Goal: Find specific page/section: Locate a particular part of the current website

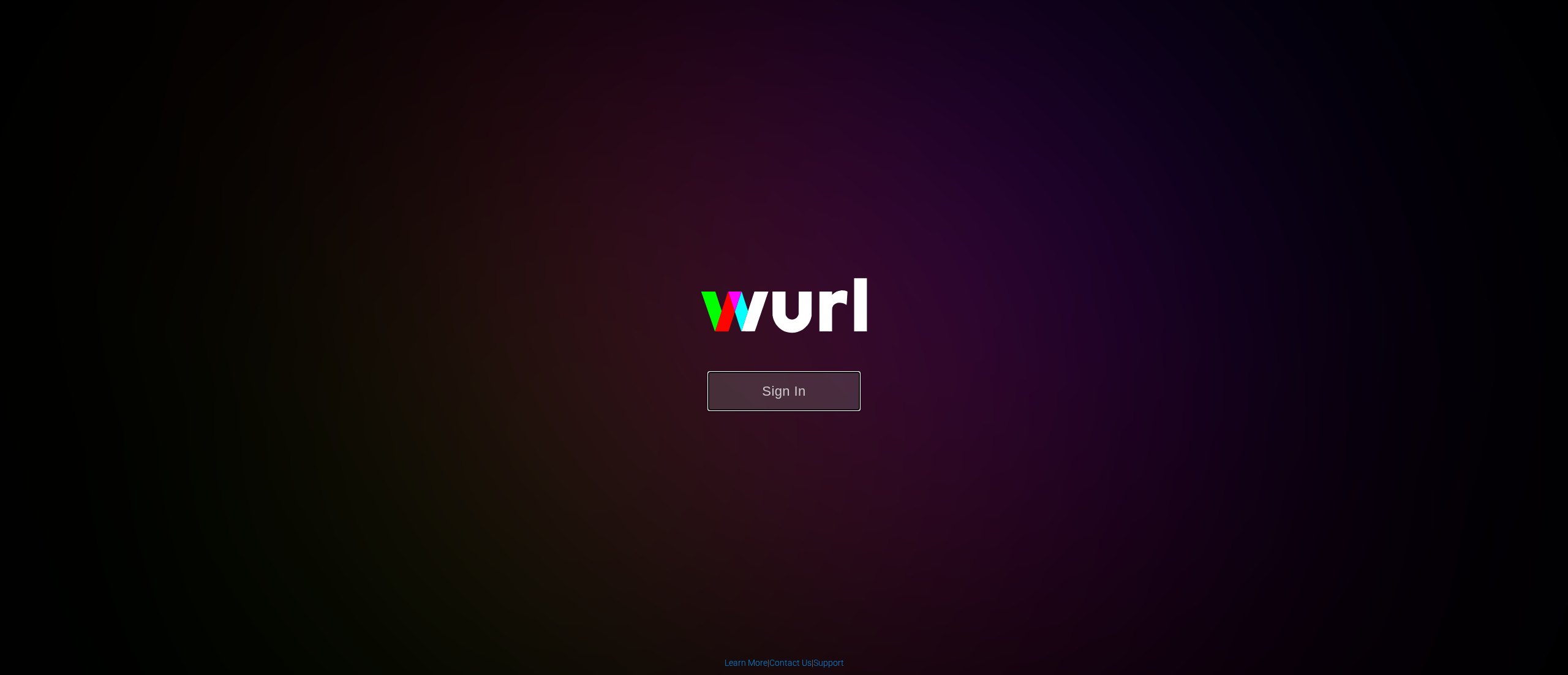
click at [755, 406] on button "Sign In" at bounding box center [784, 391] width 153 height 40
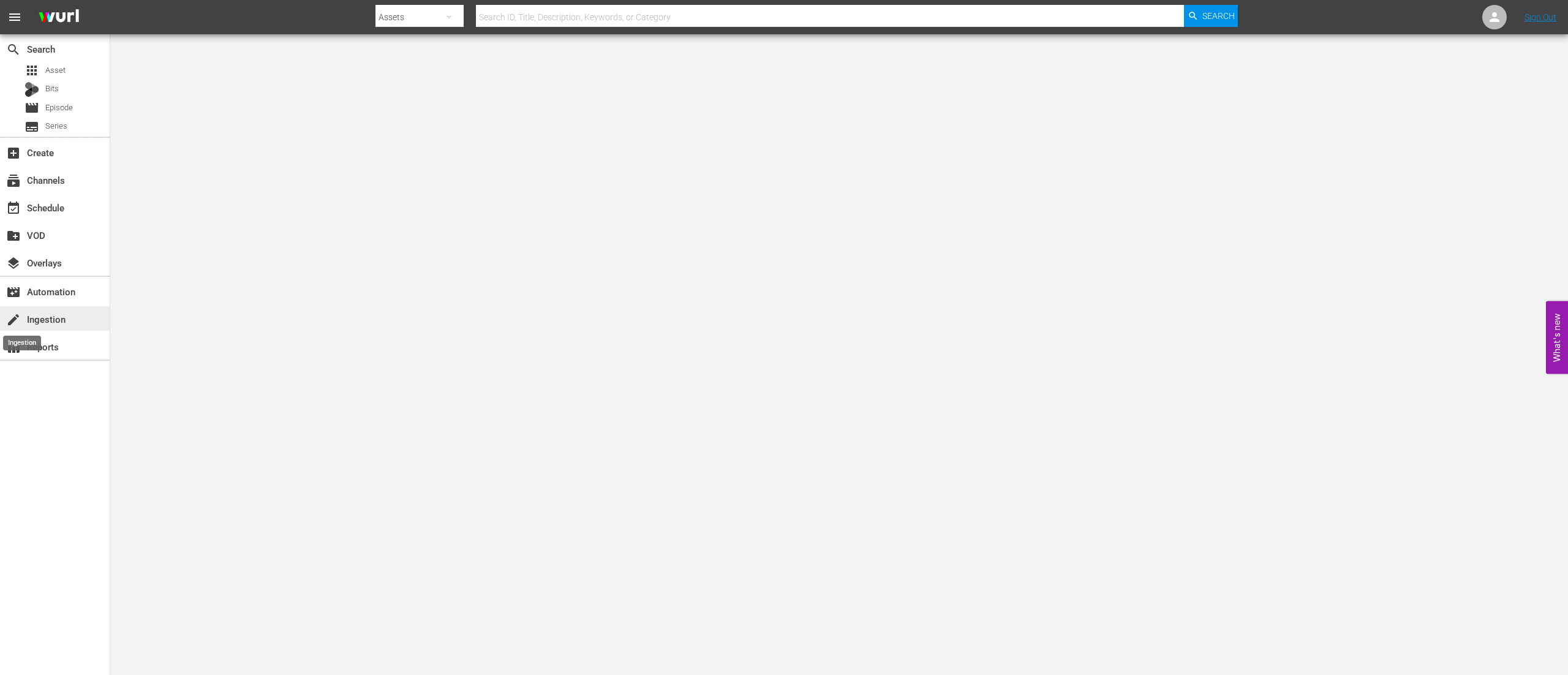
click at [20, 318] on span "create" at bounding box center [13, 319] width 15 height 15
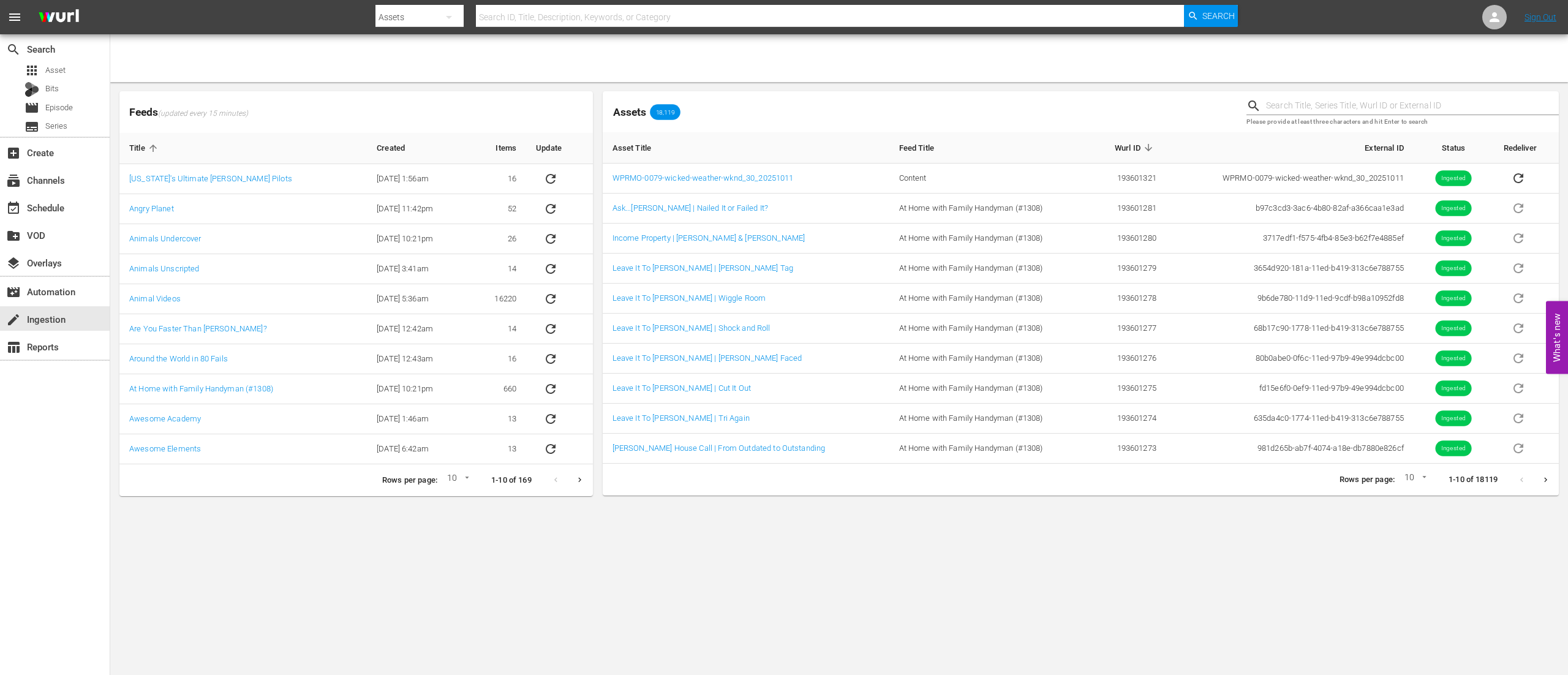
click at [610, 13] on input "text" at bounding box center [830, 17] width 708 height 29
type input "wprmo-007"
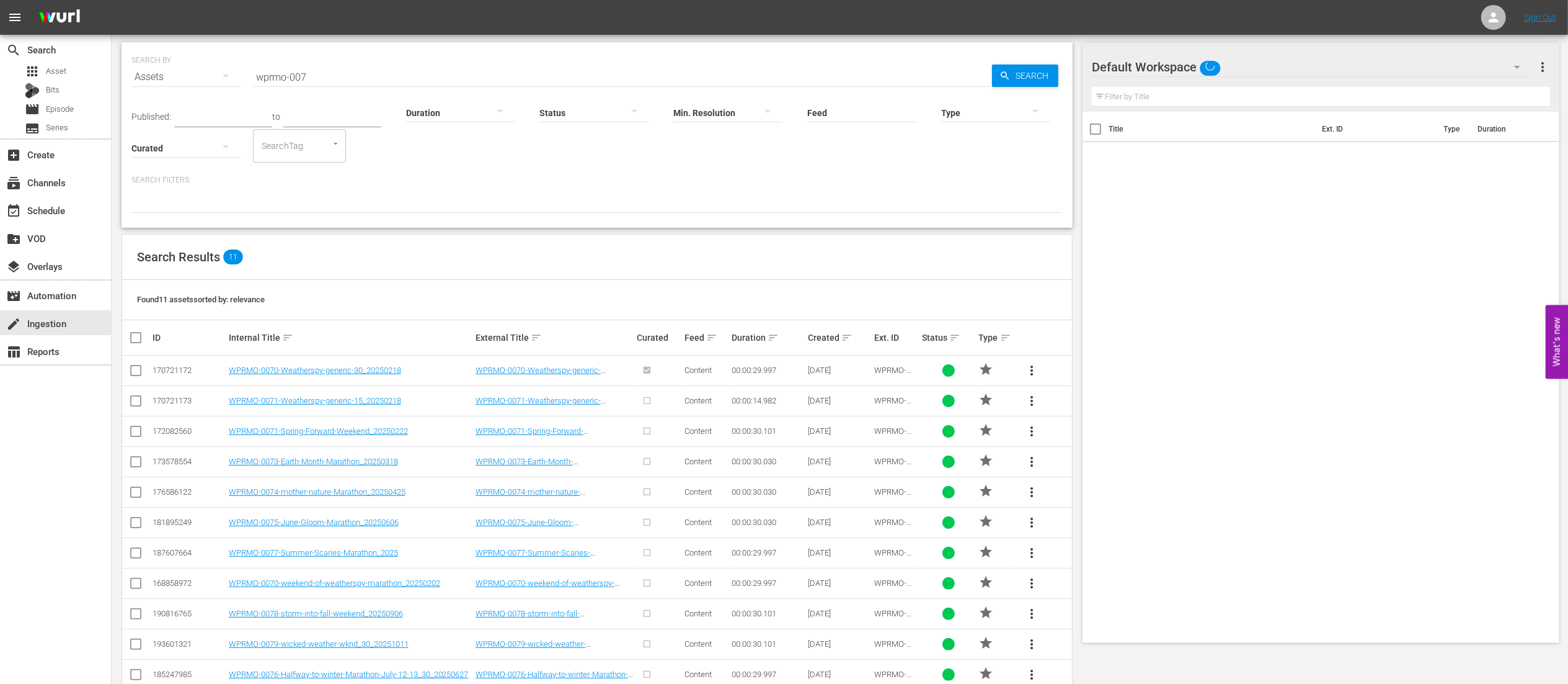
scroll to position [63, 0]
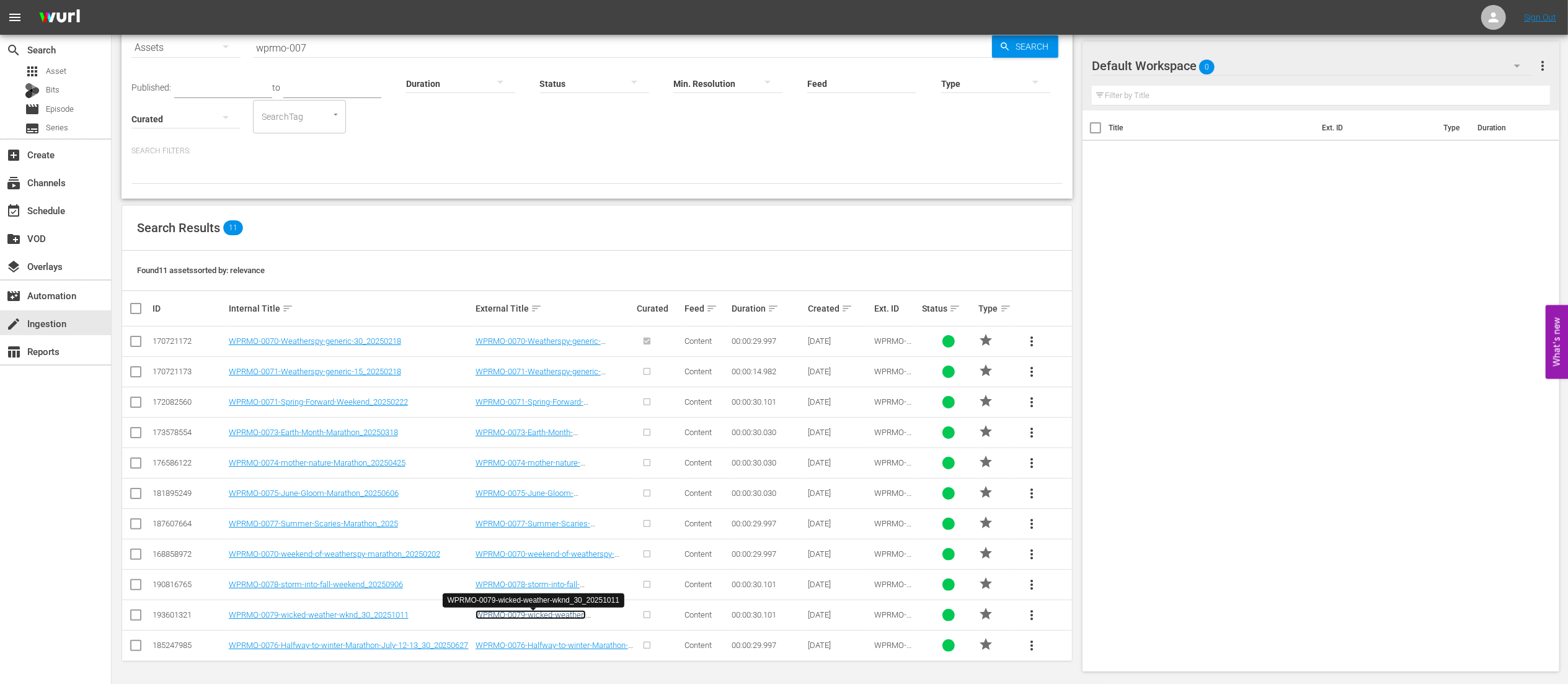
click at [483, 617] on link "WPRMO-0079-wicked-weather-wknd_30_20251011" at bounding box center [530, 619] width 110 height 19
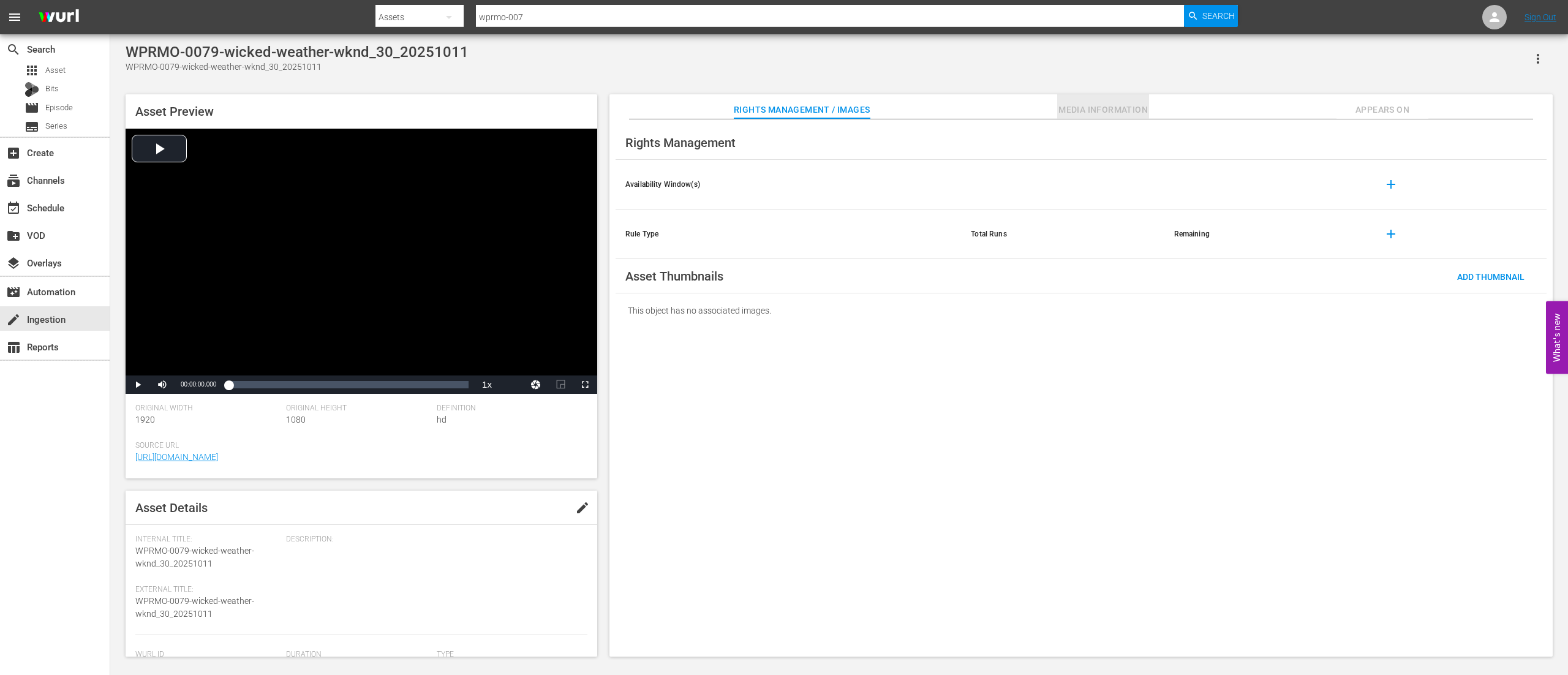
click at [1093, 118] on button "Media Information" at bounding box center [1102, 106] width 92 height 24
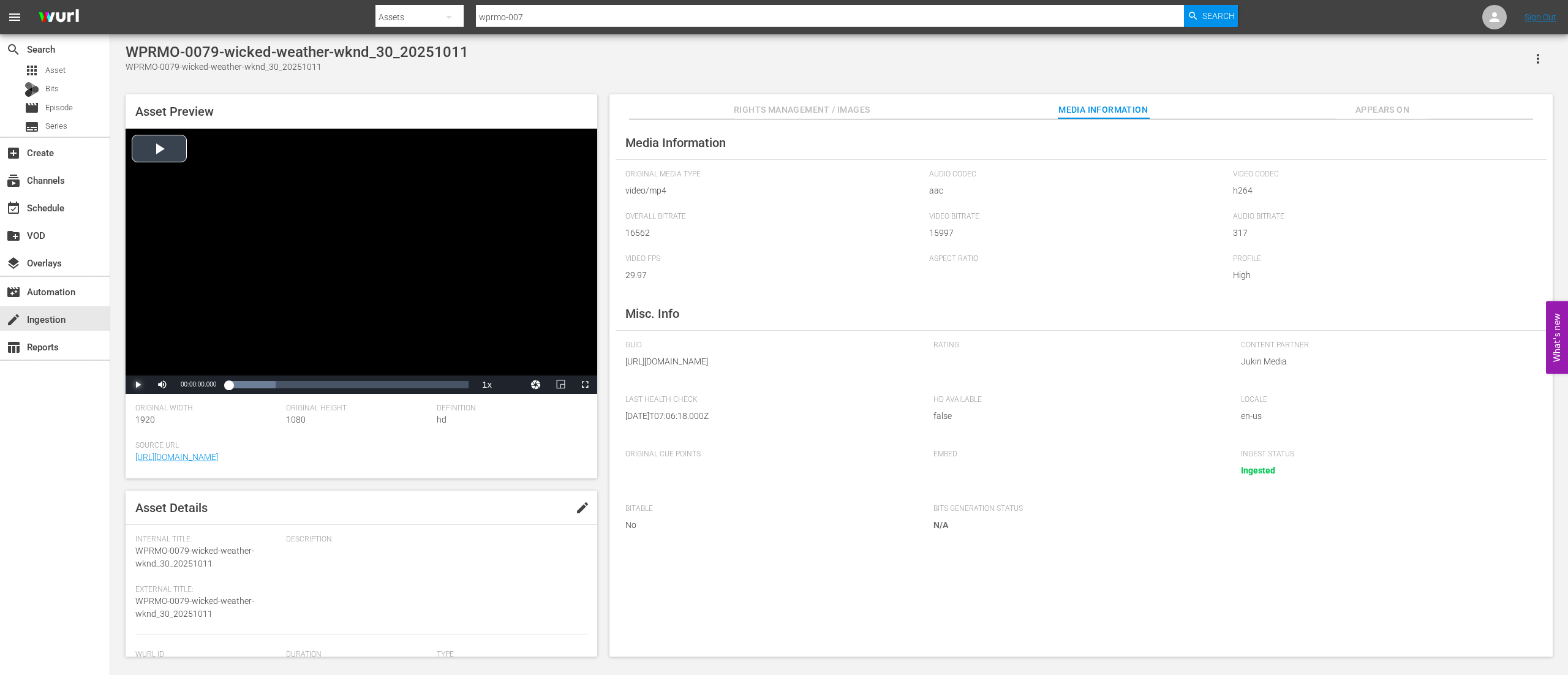
click at [138, 385] on span "Video Player" at bounding box center [138, 385] width 0 height 0
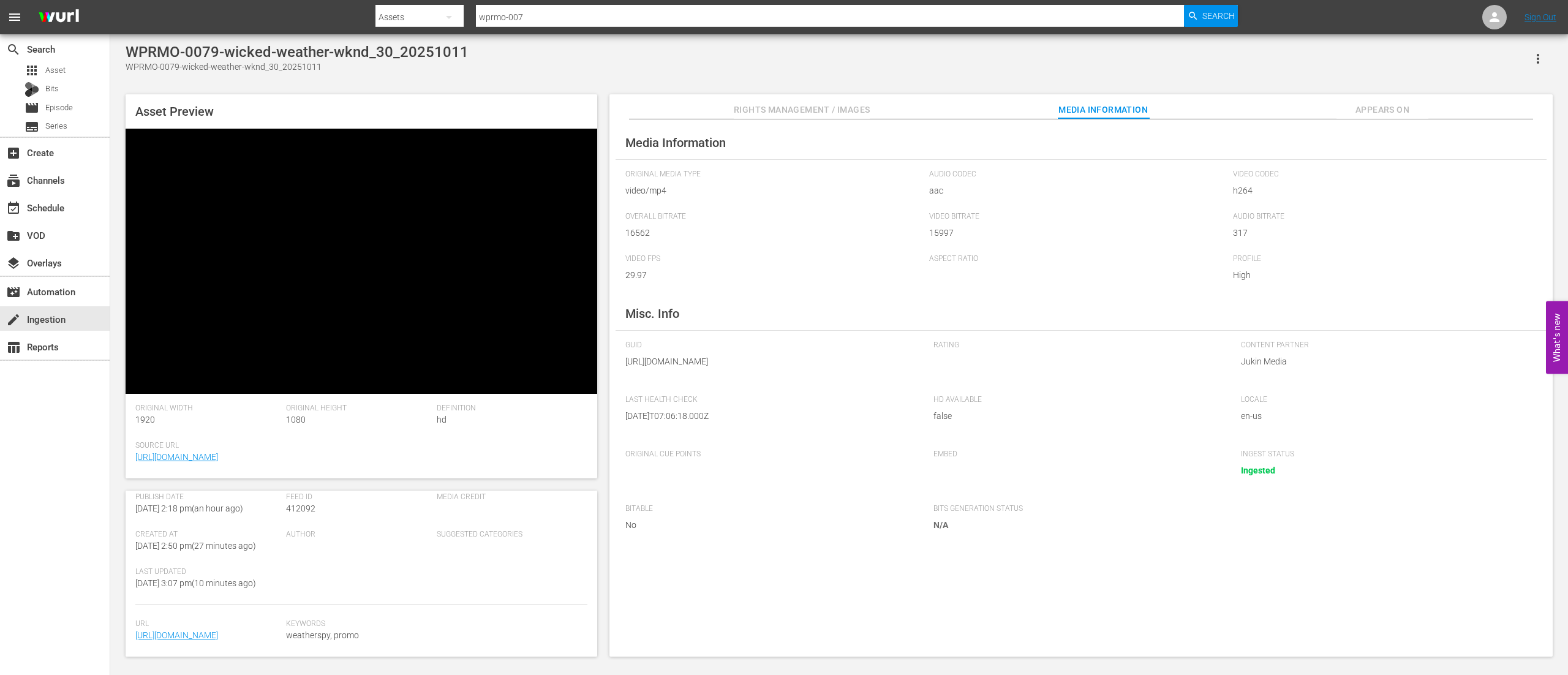
scroll to position [270, 0]
